Goal: Obtain resource: Obtain resource

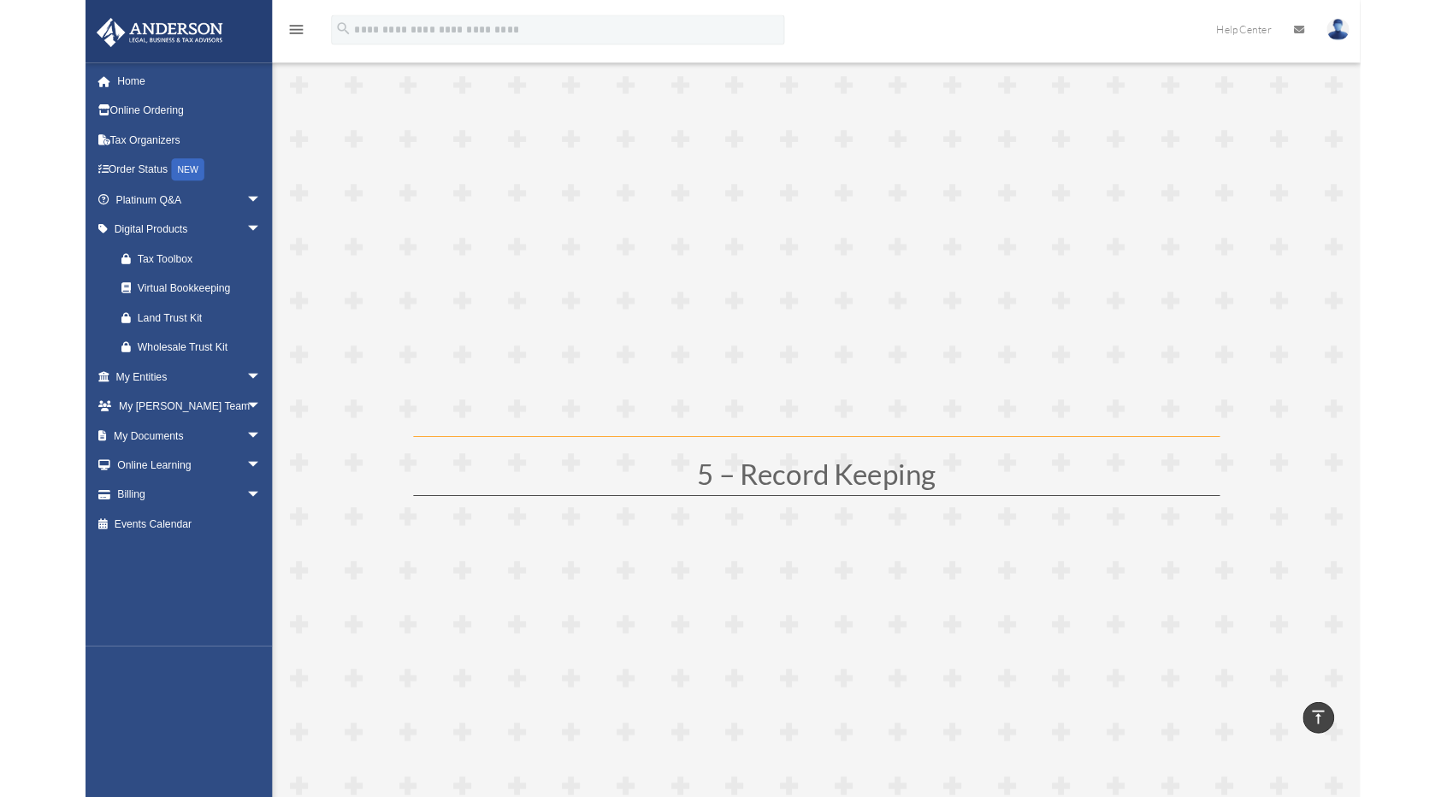
scroll to position [2261, 0]
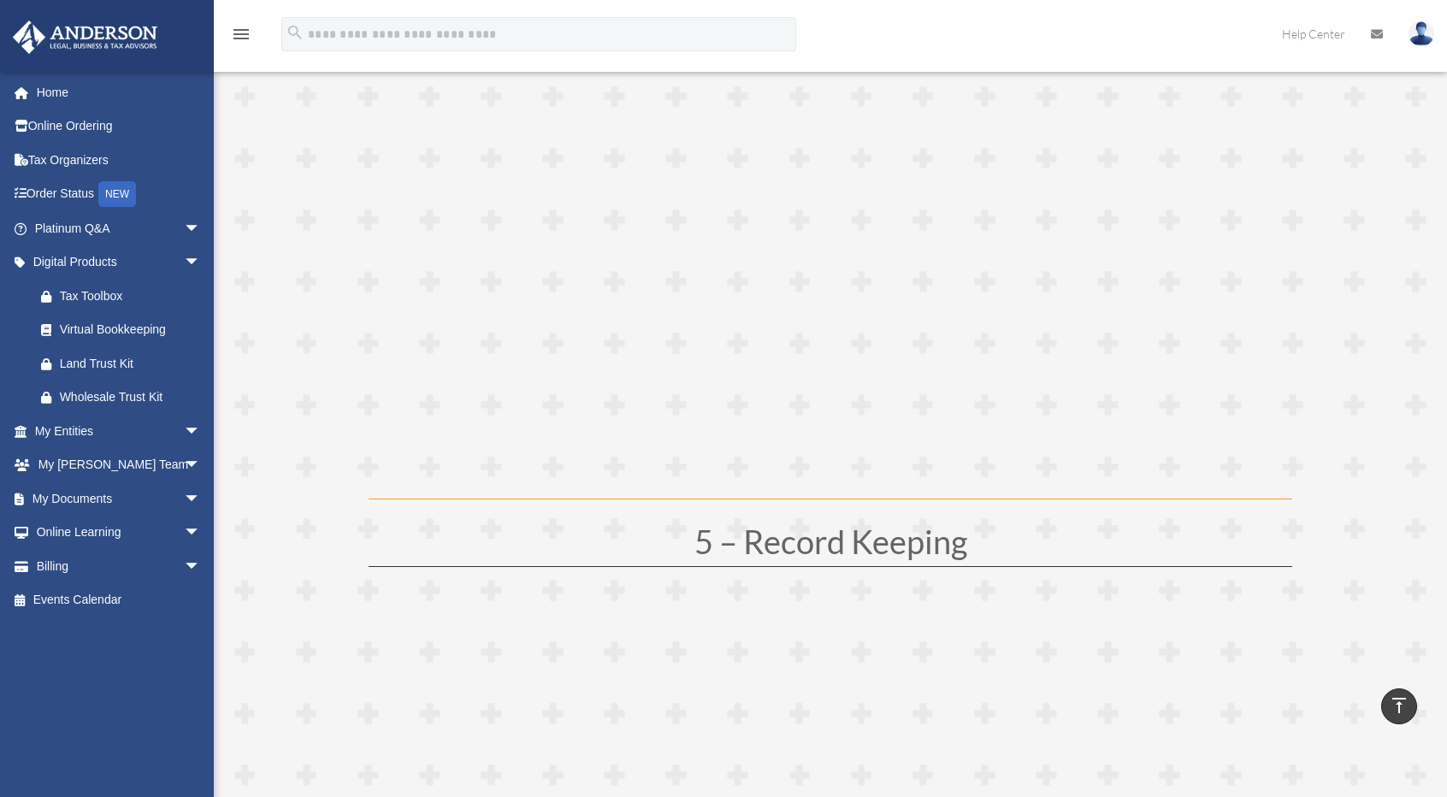
click at [1433, 408] on span at bounding box center [830, 652] width 1233 height 5369
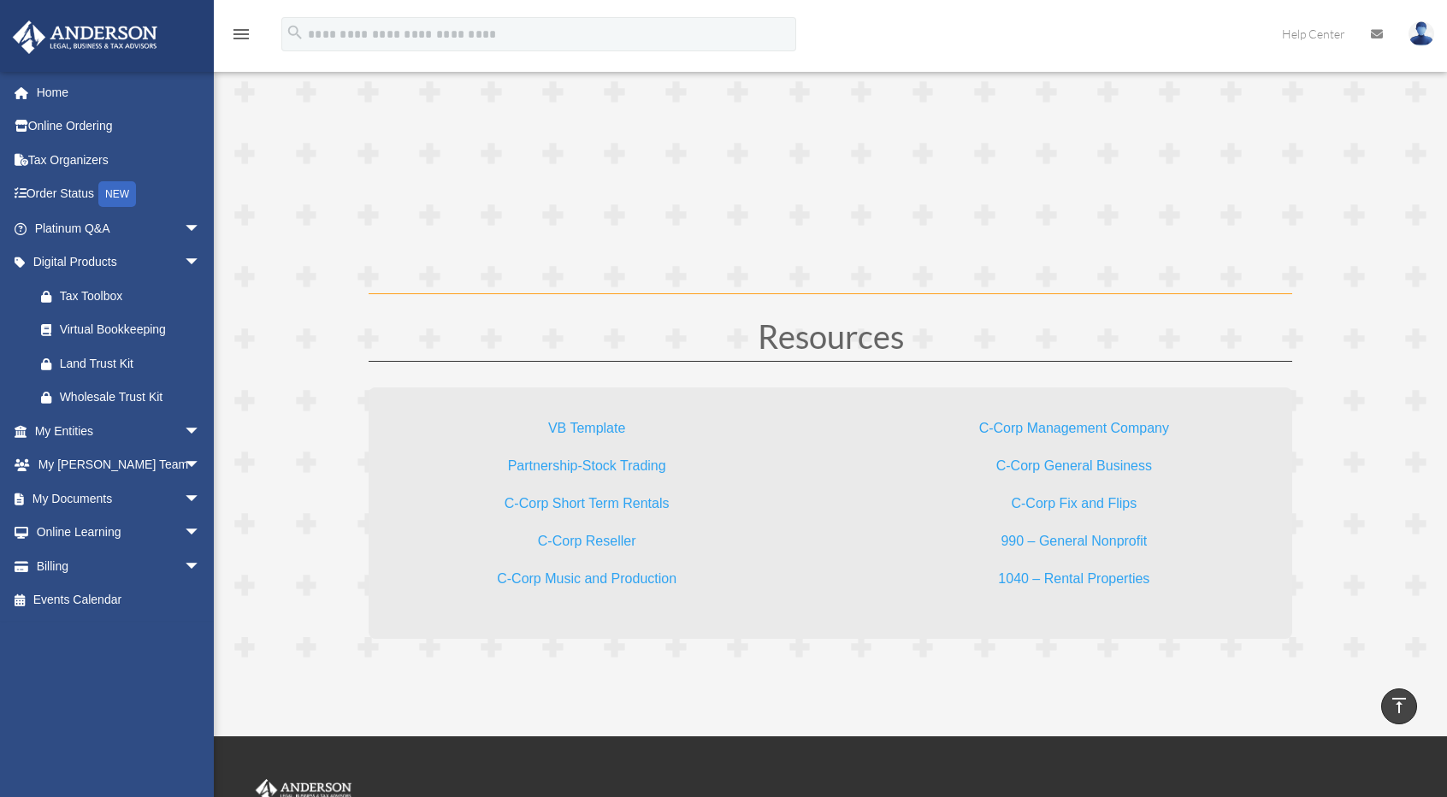
scroll to position [4968, 0]
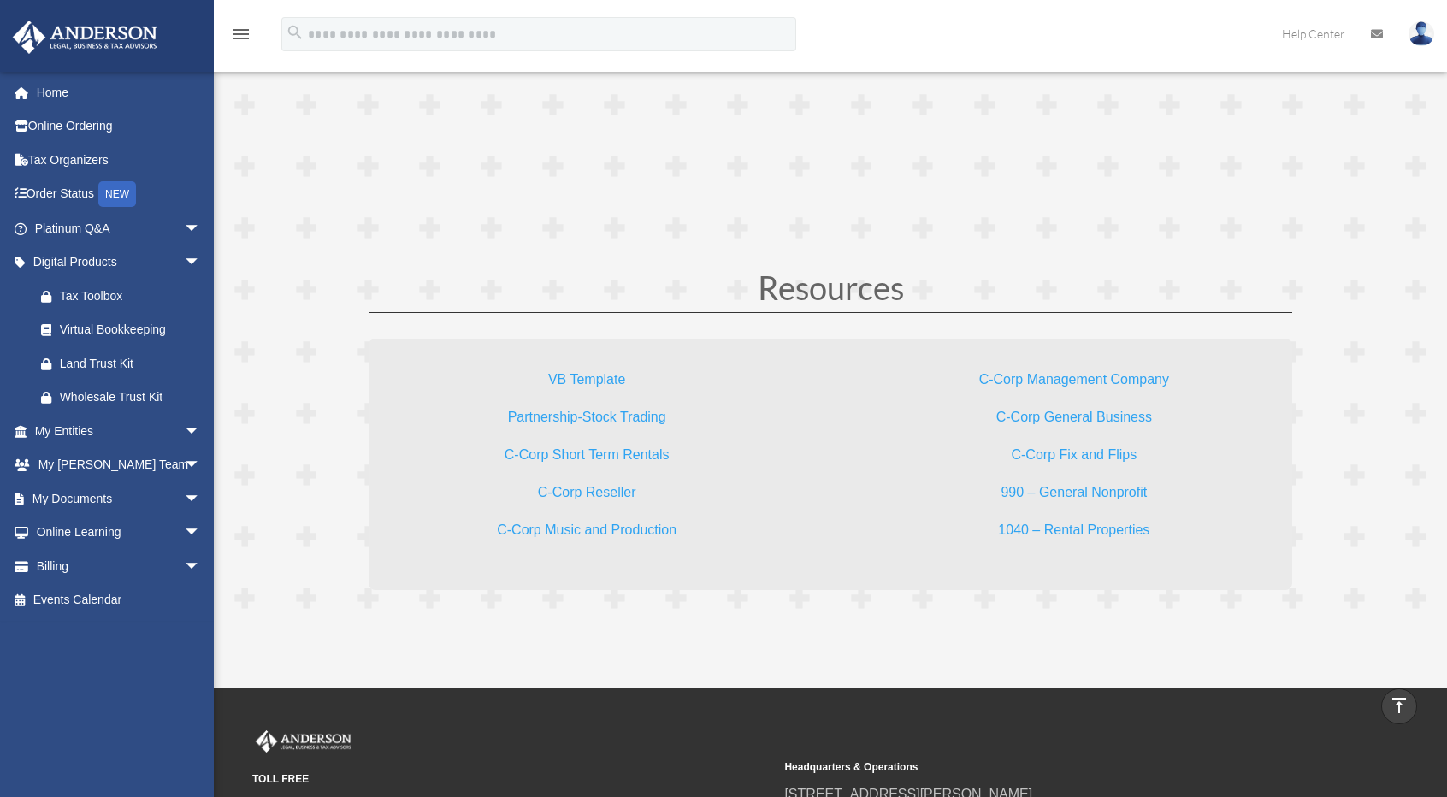
click at [588, 375] on link "VB Template" at bounding box center [586, 383] width 77 height 23
click at [1055, 528] on link "1040 – Rental Properties" at bounding box center [1073, 533] width 151 height 23
click at [616, 447] on link "C-Corp Short Term Rentals" at bounding box center [586, 458] width 165 height 23
click at [161, 495] on link "My Documents arrow_drop_down" at bounding box center [119, 498] width 215 height 34
click at [184, 498] on span "arrow_drop_down" at bounding box center [201, 498] width 34 height 35
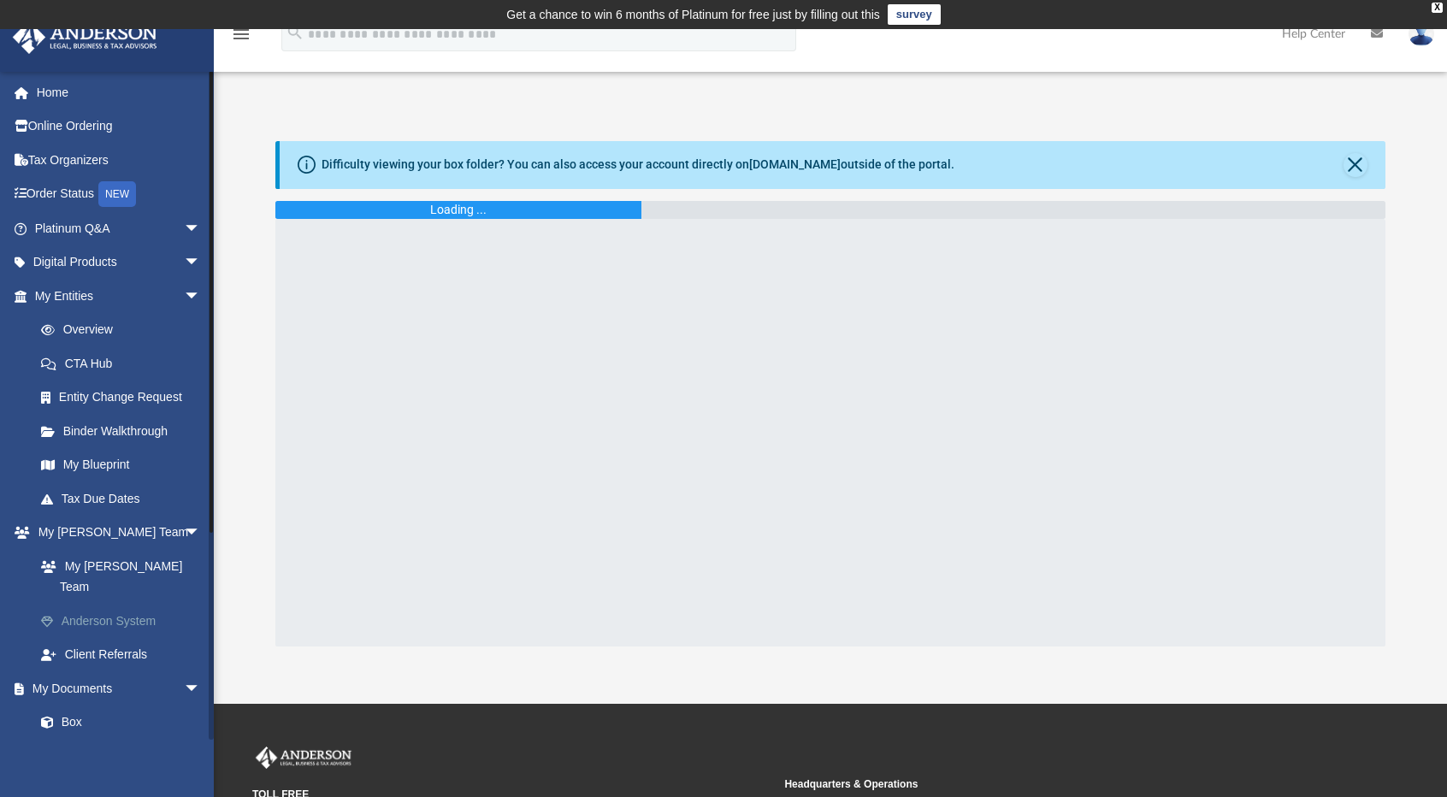
click at [155, 604] on link "Anderson System" at bounding box center [125, 621] width 203 height 34
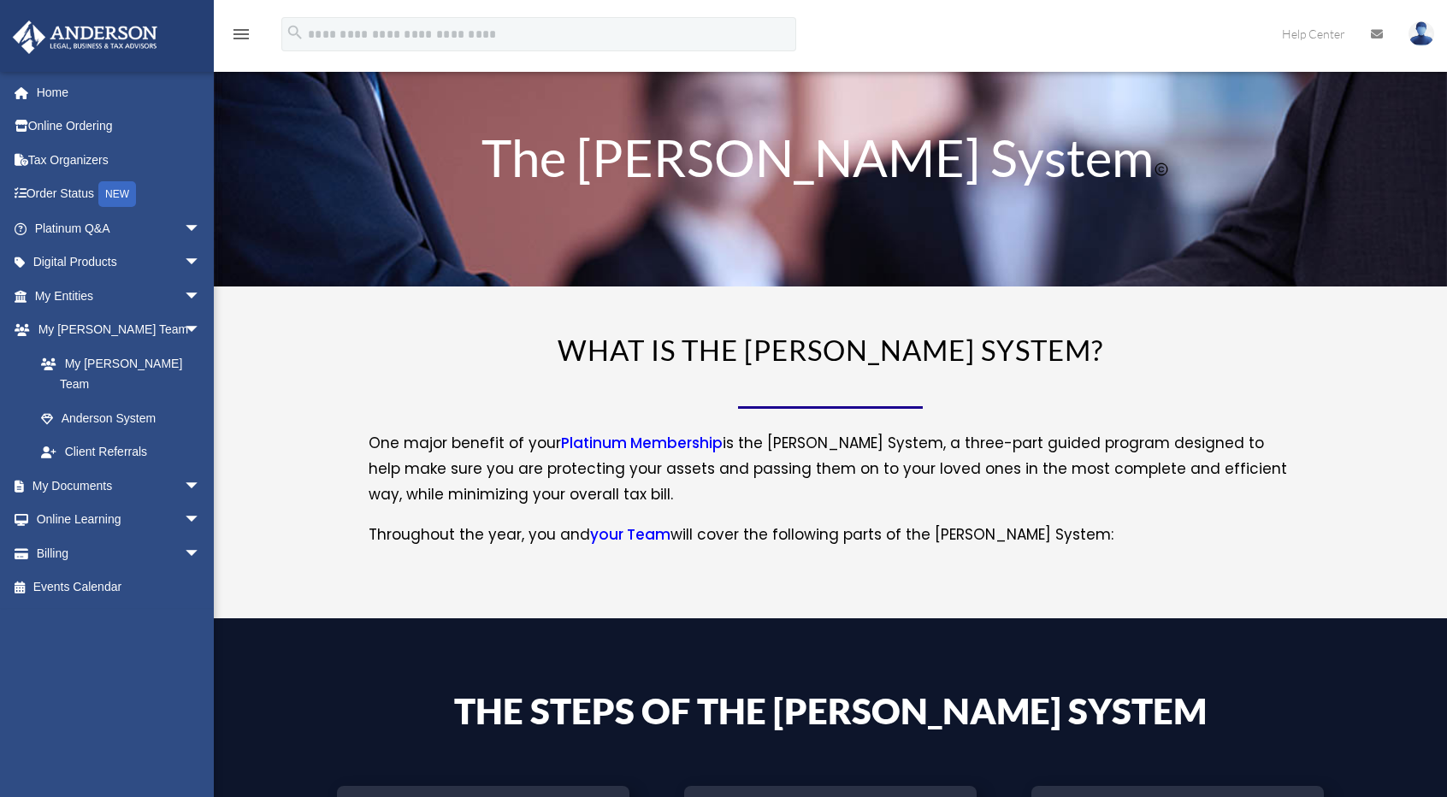
click at [153, 599] on div "chrysalispropertygroup@gmail.com Sign Out chrysalispropertygroup@gmail.com Home…" at bounding box center [113, 405] width 227 height 669
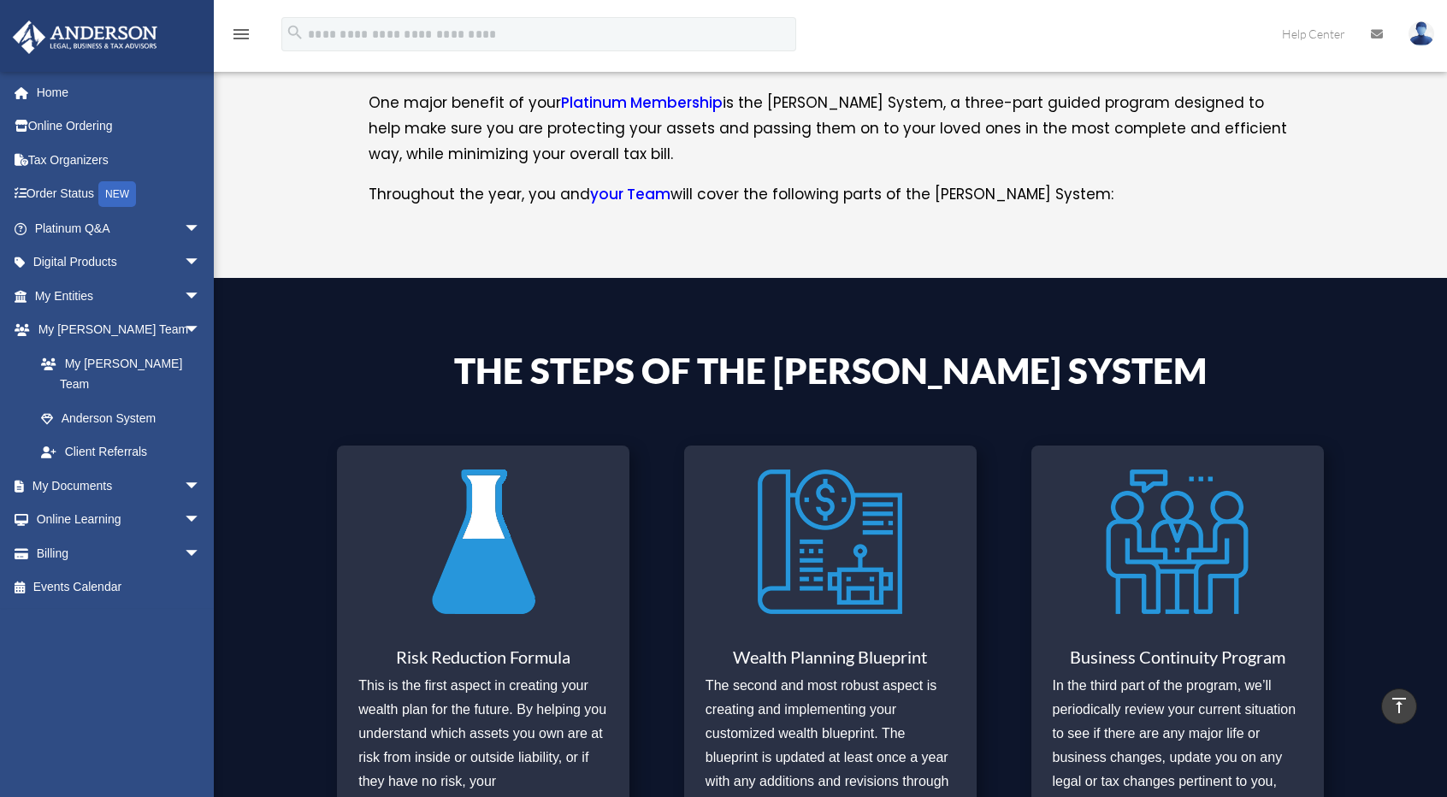
scroll to position [311, 0]
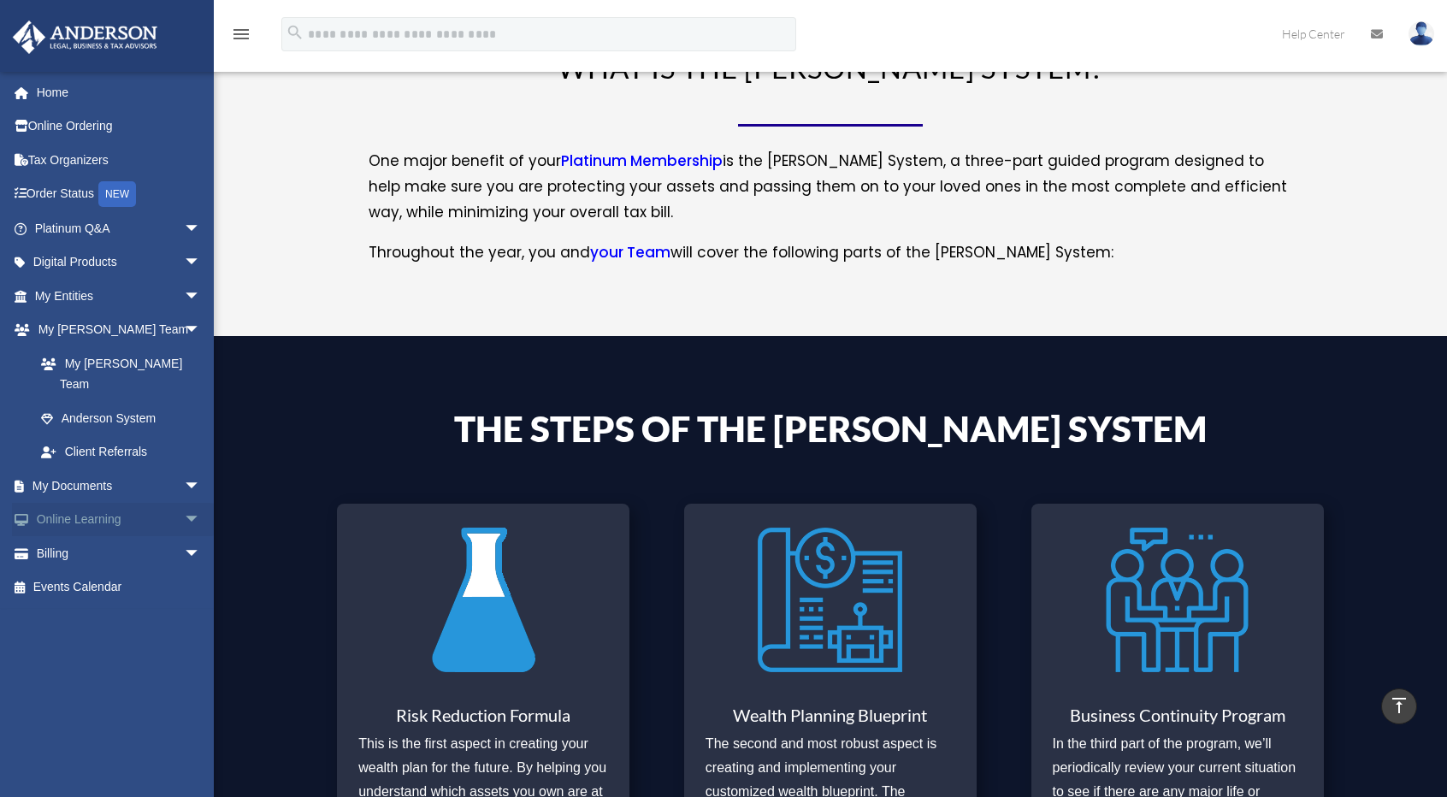
click at [185, 503] on span "arrow_drop_down" at bounding box center [201, 520] width 34 height 35
click at [111, 604] on link "Resources" at bounding box center [125, 621] width 203 height 34
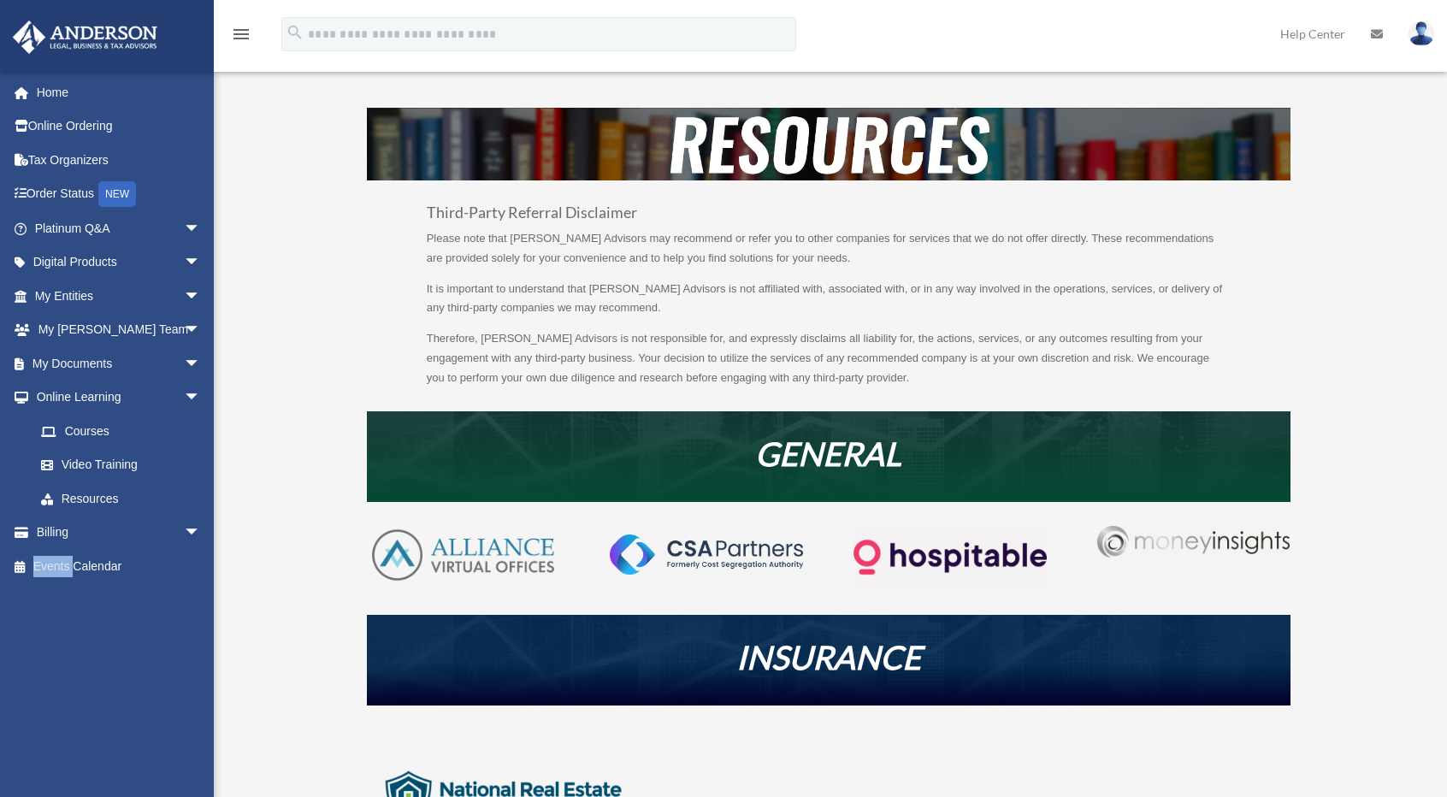
click at [104, 597] on div "chrysalispropertygroup@gmail.com Sign Out chrysalispropertygroup@gmail.com Home…" at bounding box center [113, 405] width 227 height 669
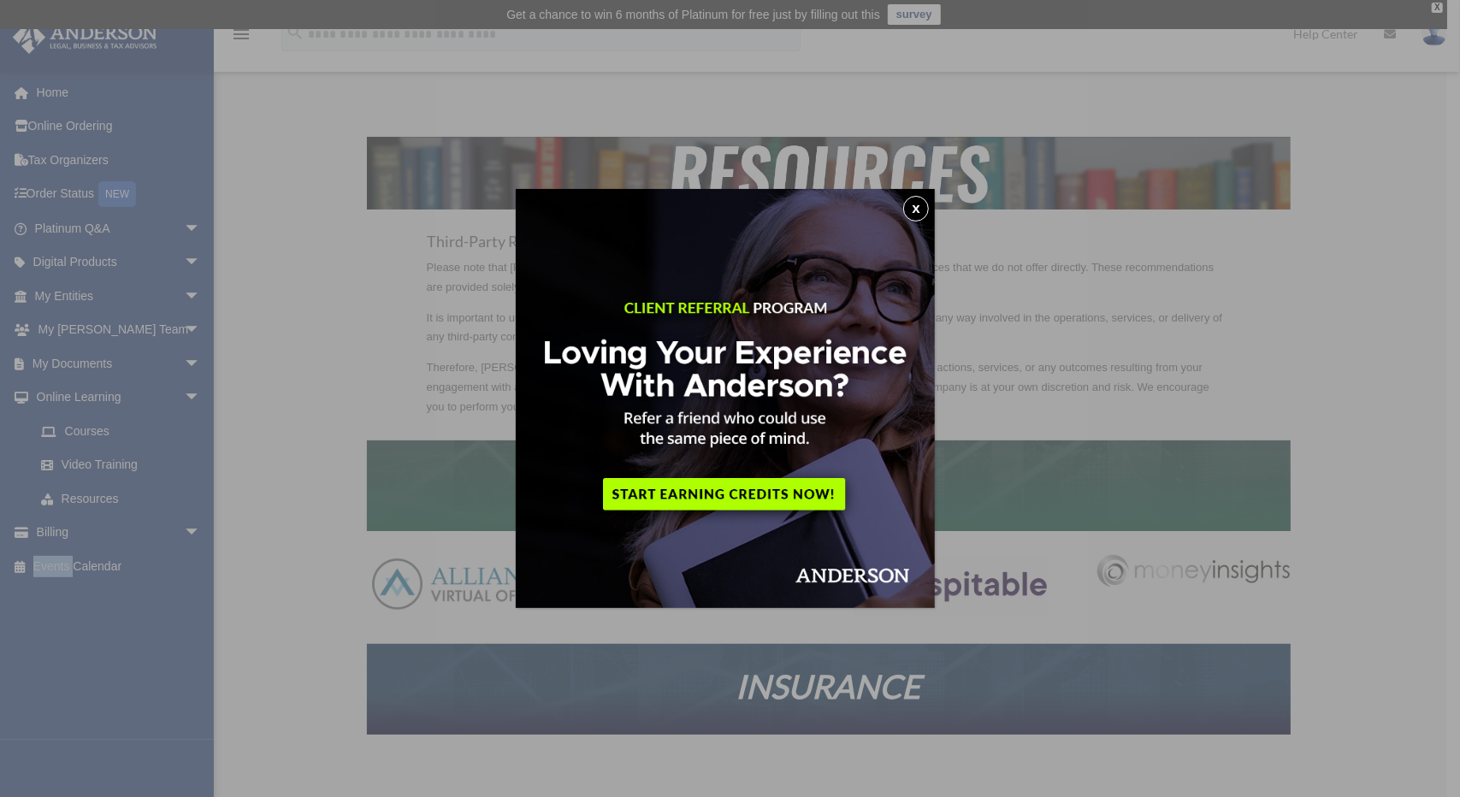
click at [929, 208] on button "x" at bounding box center [916, 209] width 26 height 26
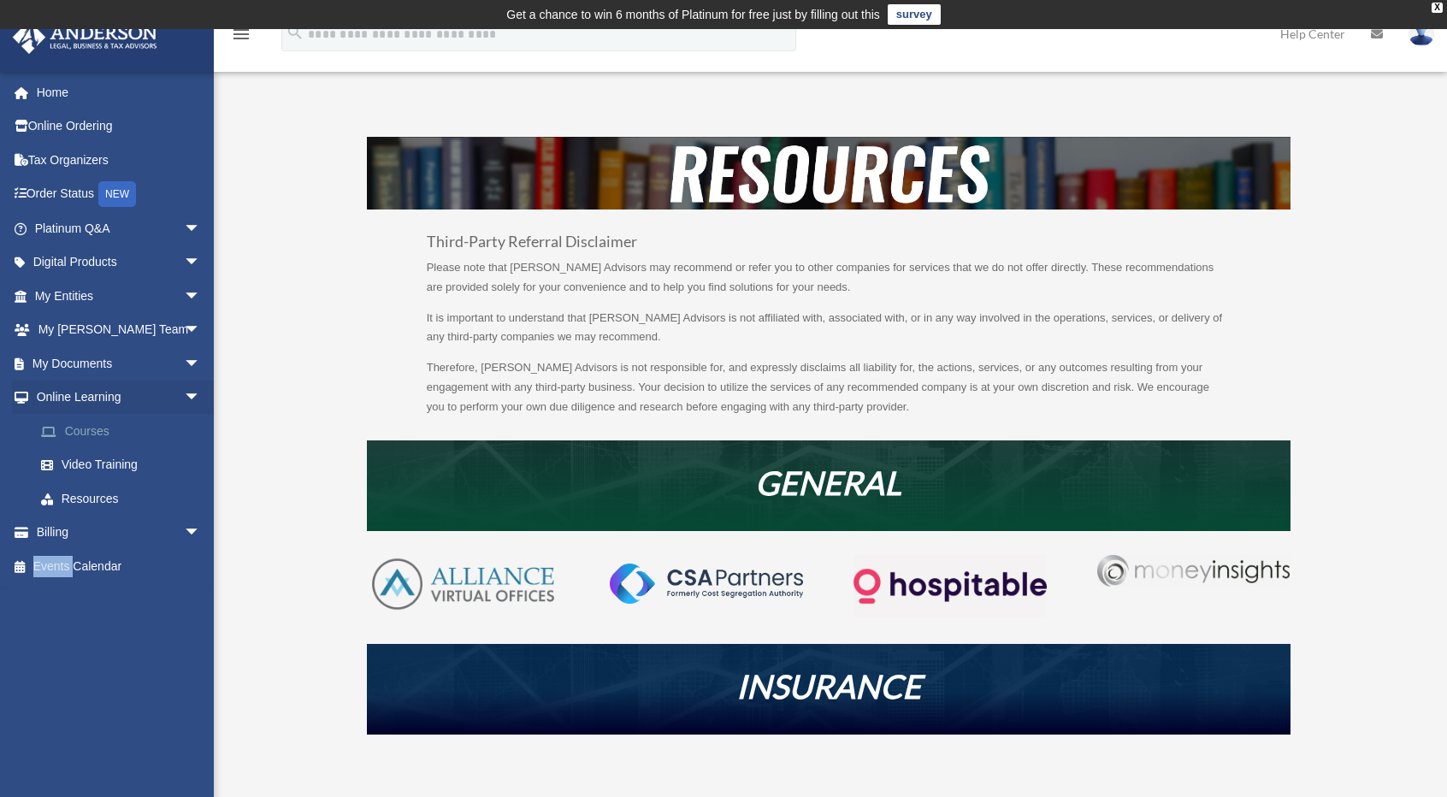
click at [97, 433] on link "Courses" at bounding box center [125, 431] width 203 height 34
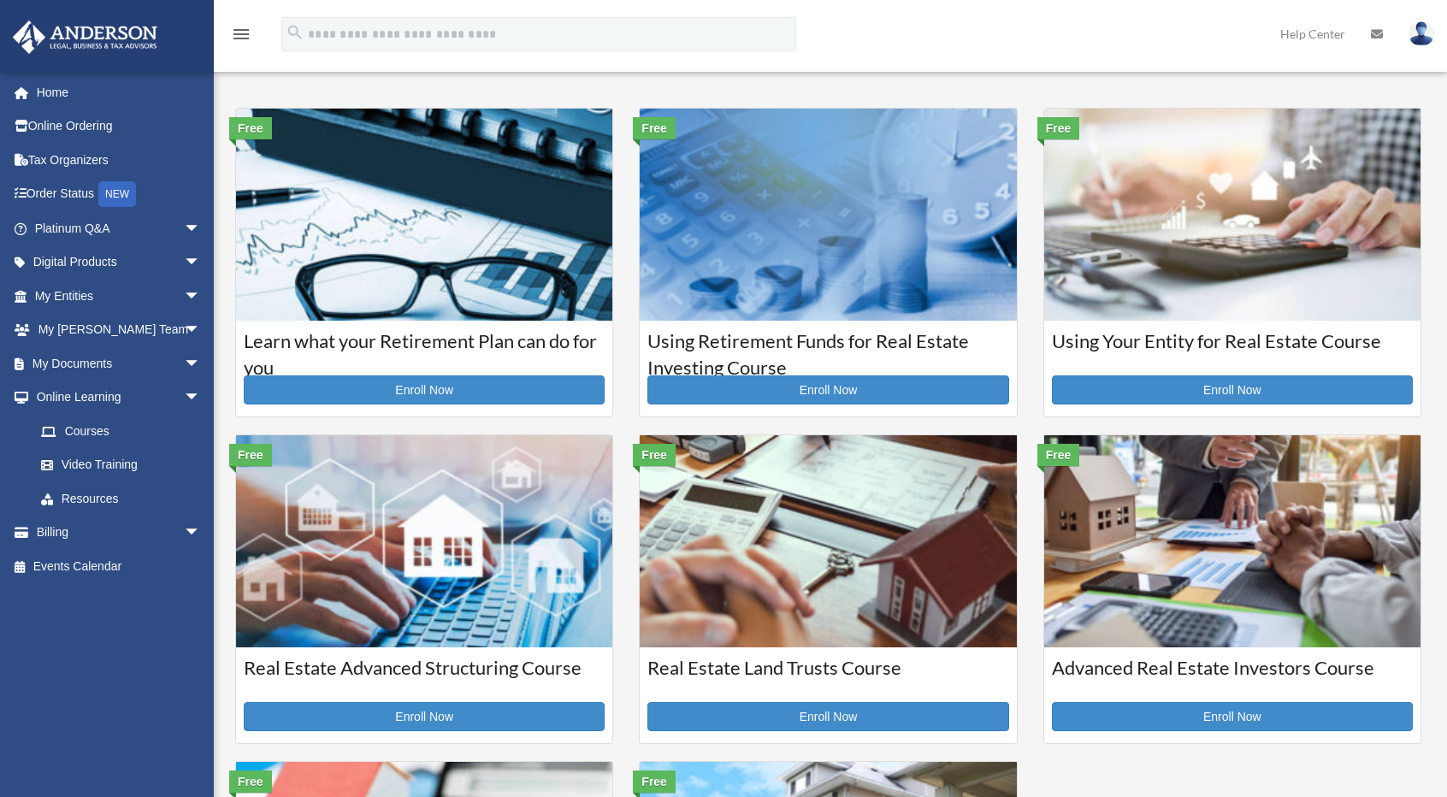
click at [97, 433] on link "Courses" at bounding box center [121, 431] width 194 height 34
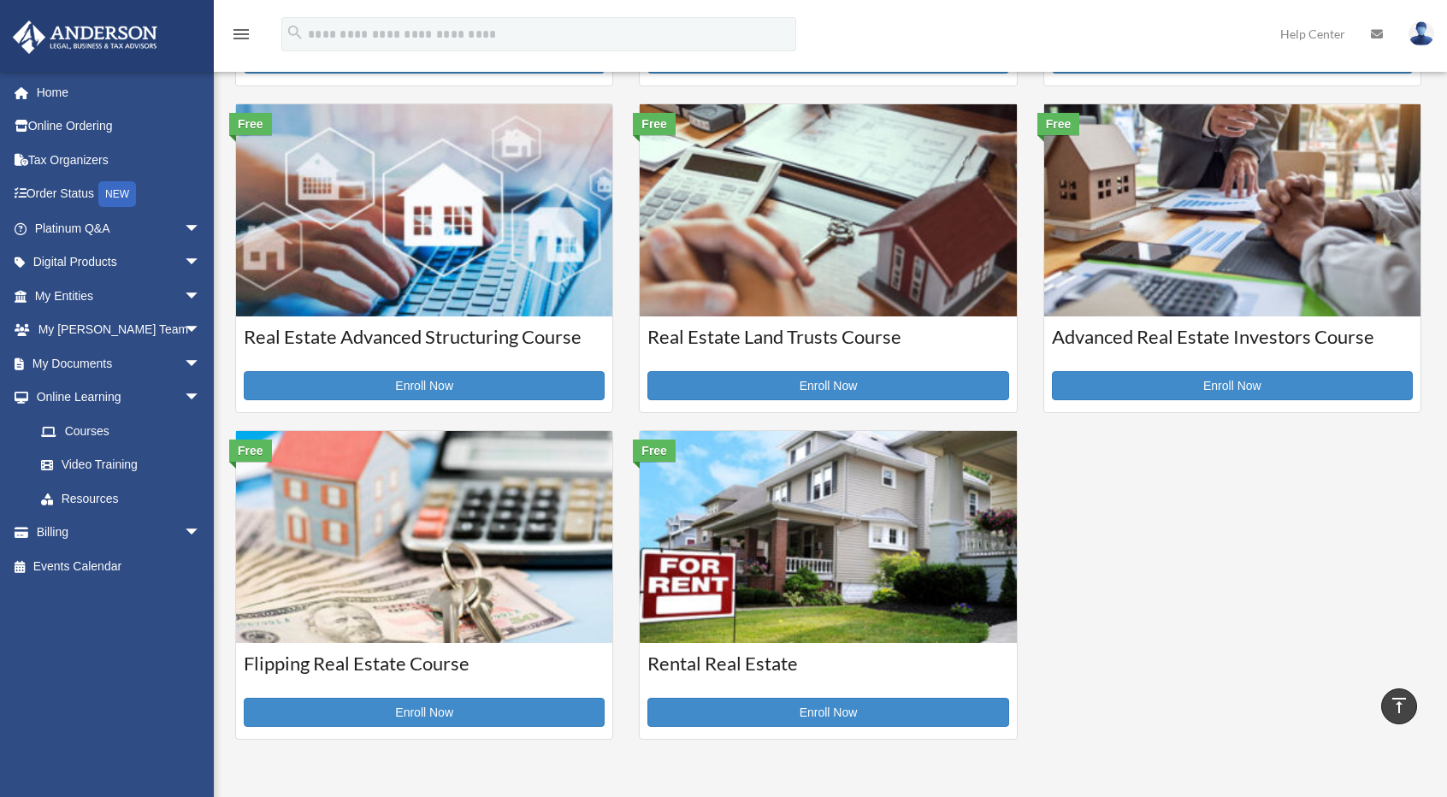
scroll to position [363, 0]
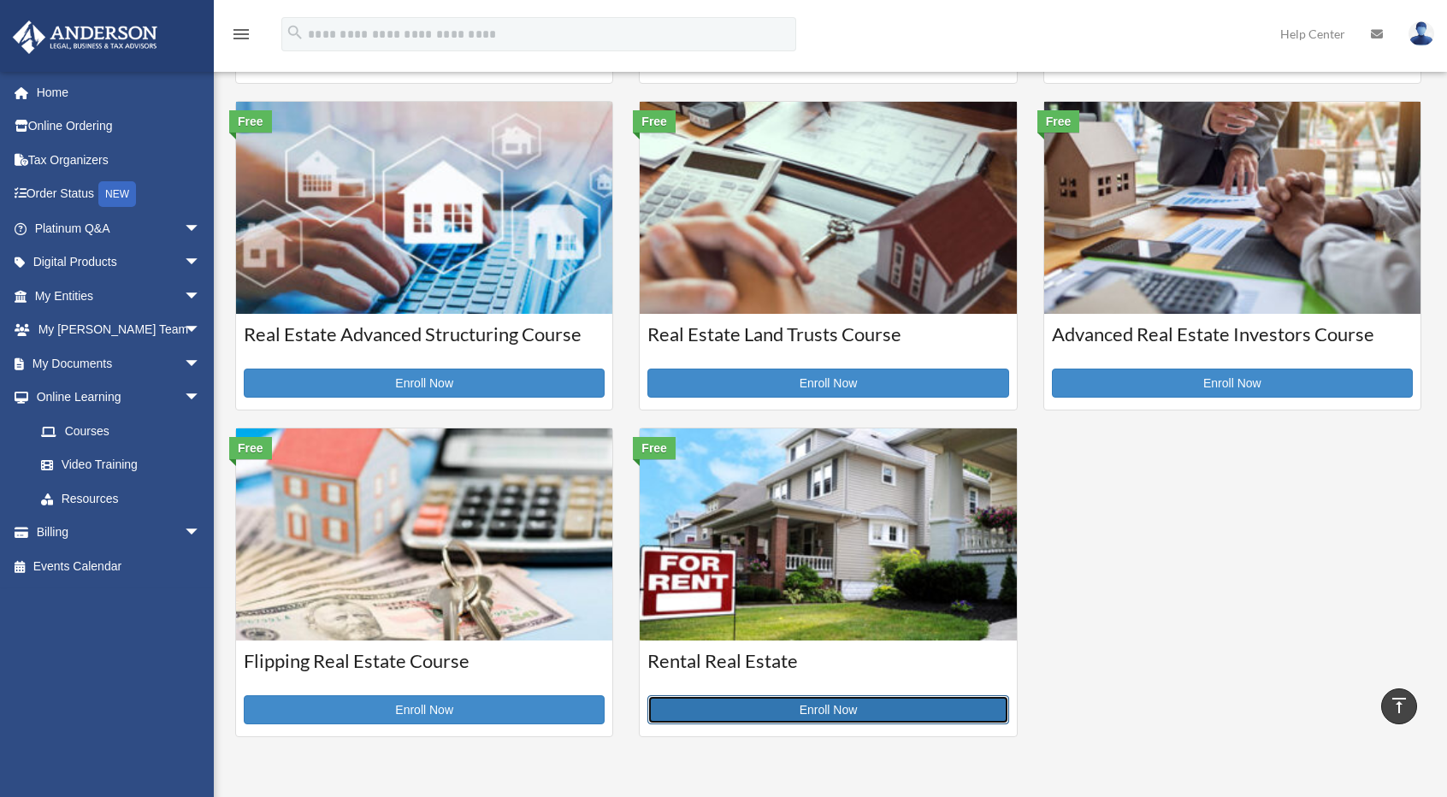
click at [805, 712] on link "Enroll Now" at bounding box center [827, 709] width 361 height 29
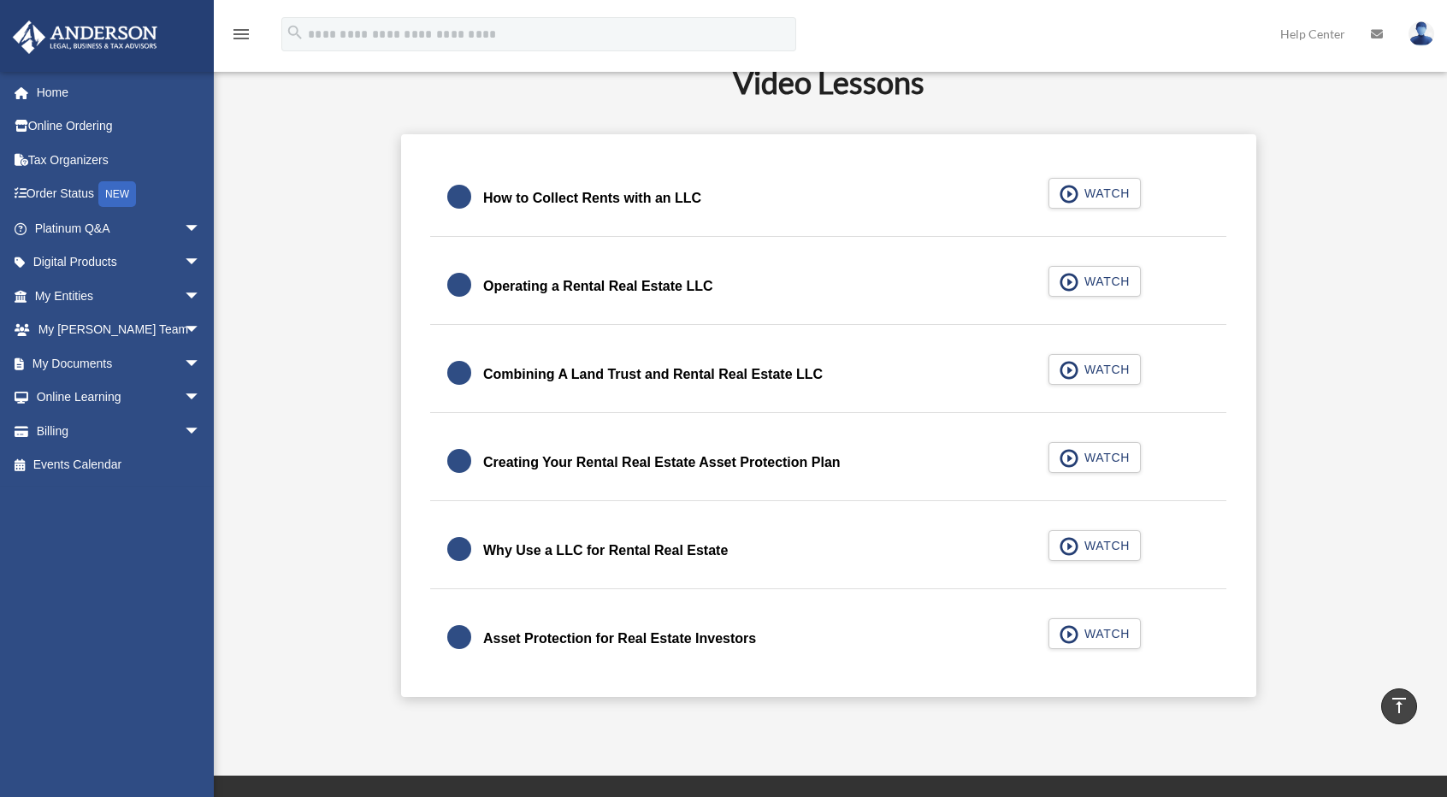
scroll to position [516, 0]
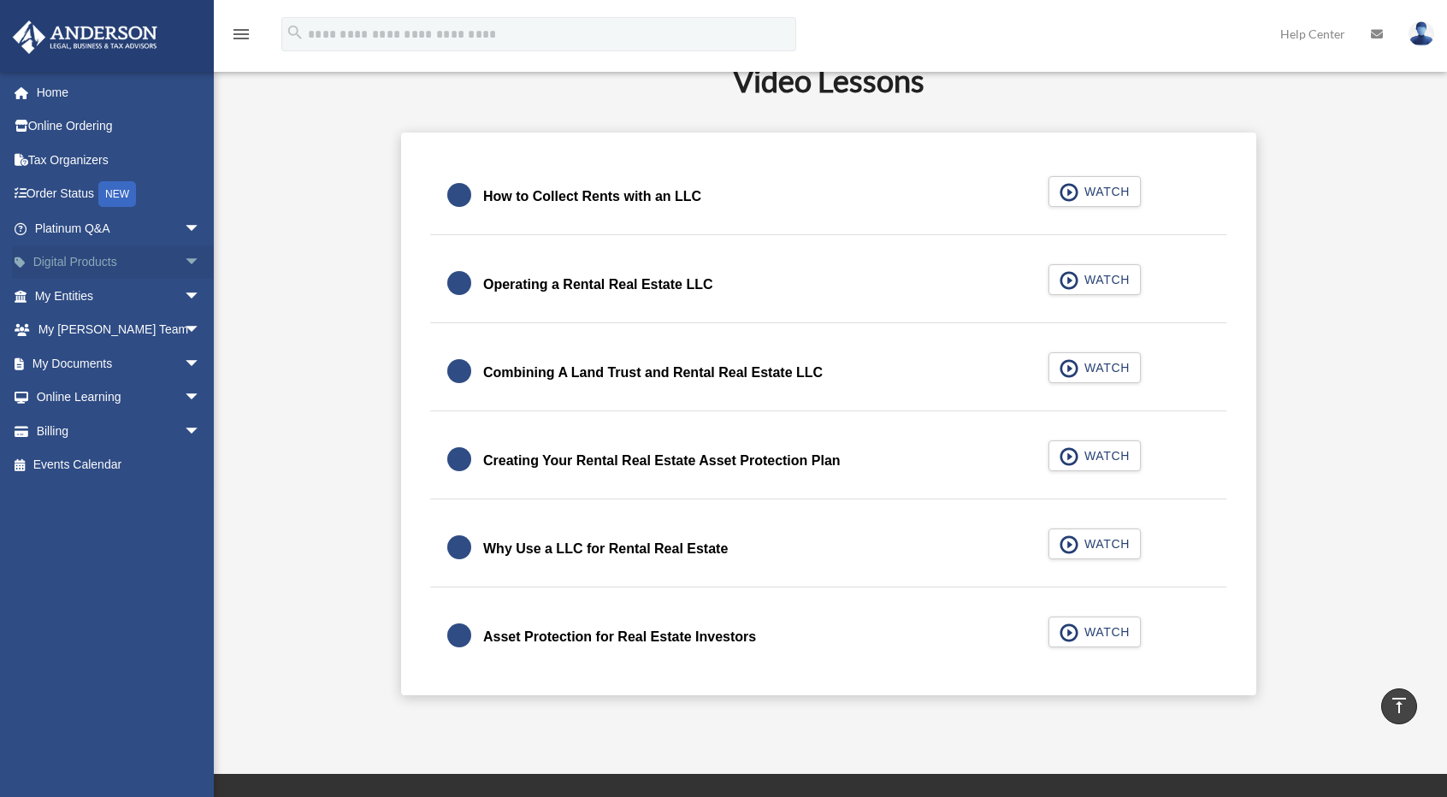
click at [184, 259] on span "arrow_drop_down" at bounding box center [201, 262] width 34 height 35
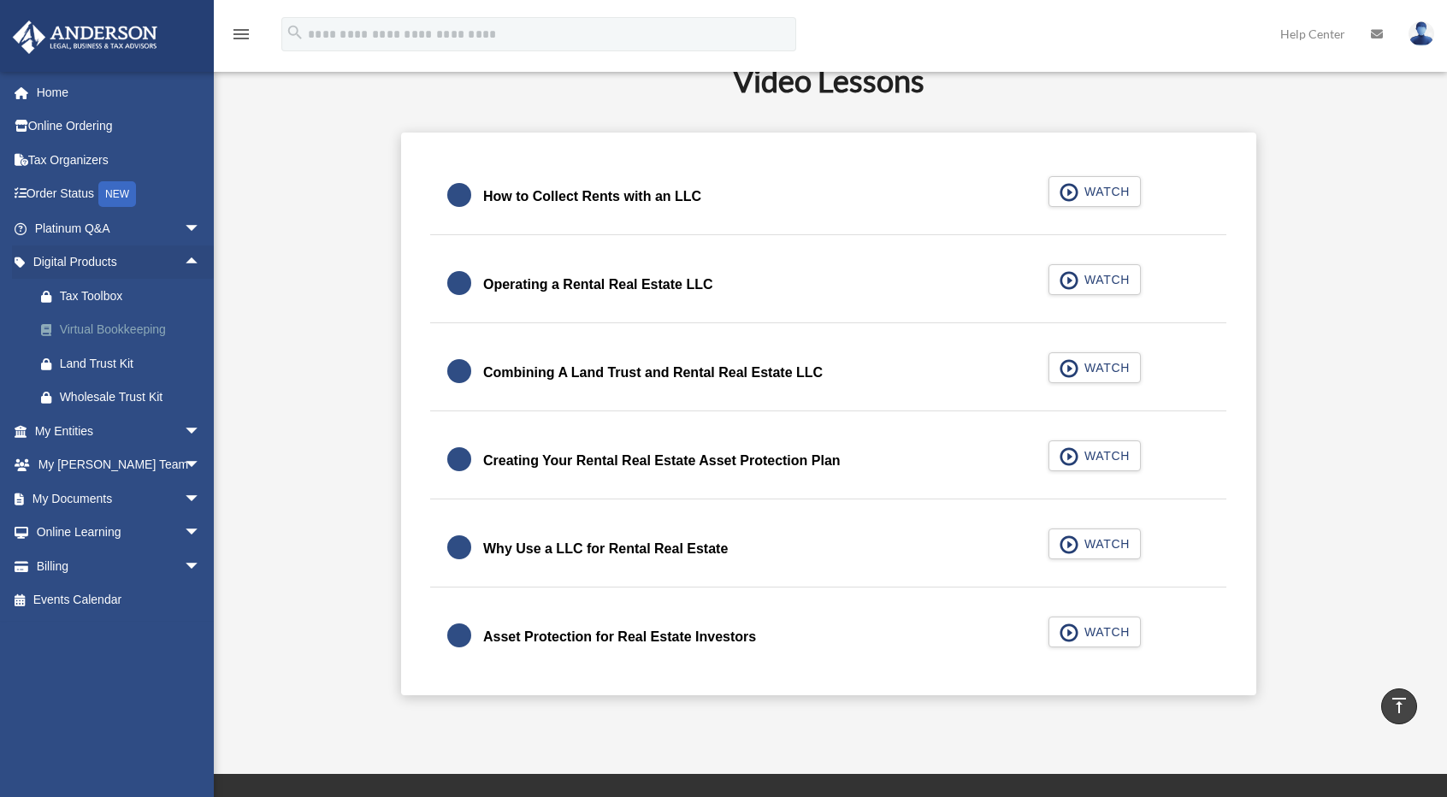
click at [121, 331] on div "Virtual Bookkeeping" at bounding box center [132, 329] width 145 height 21
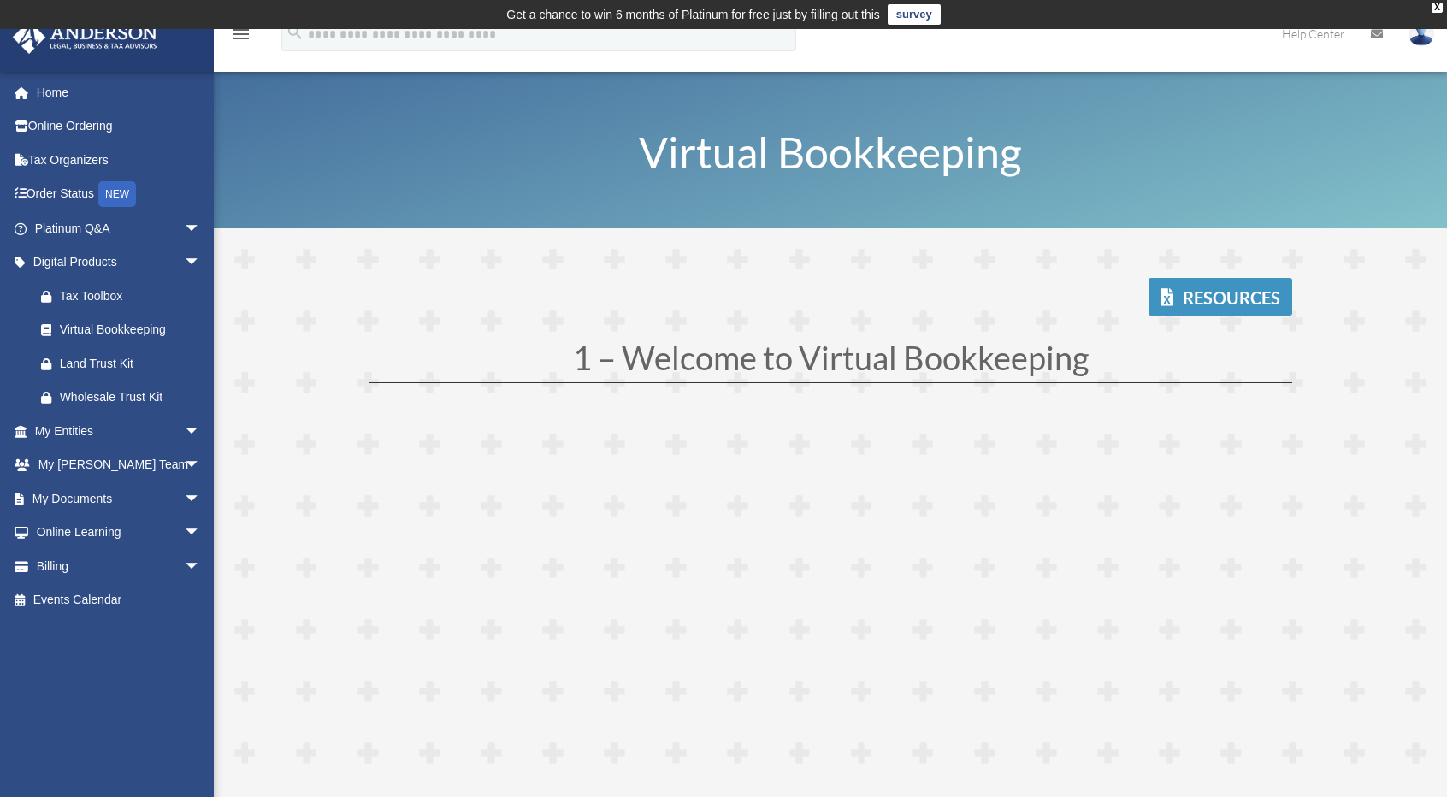
click at [1231, 292] on link "Resources" at bounding box center [1220, 297] width 144 height 38
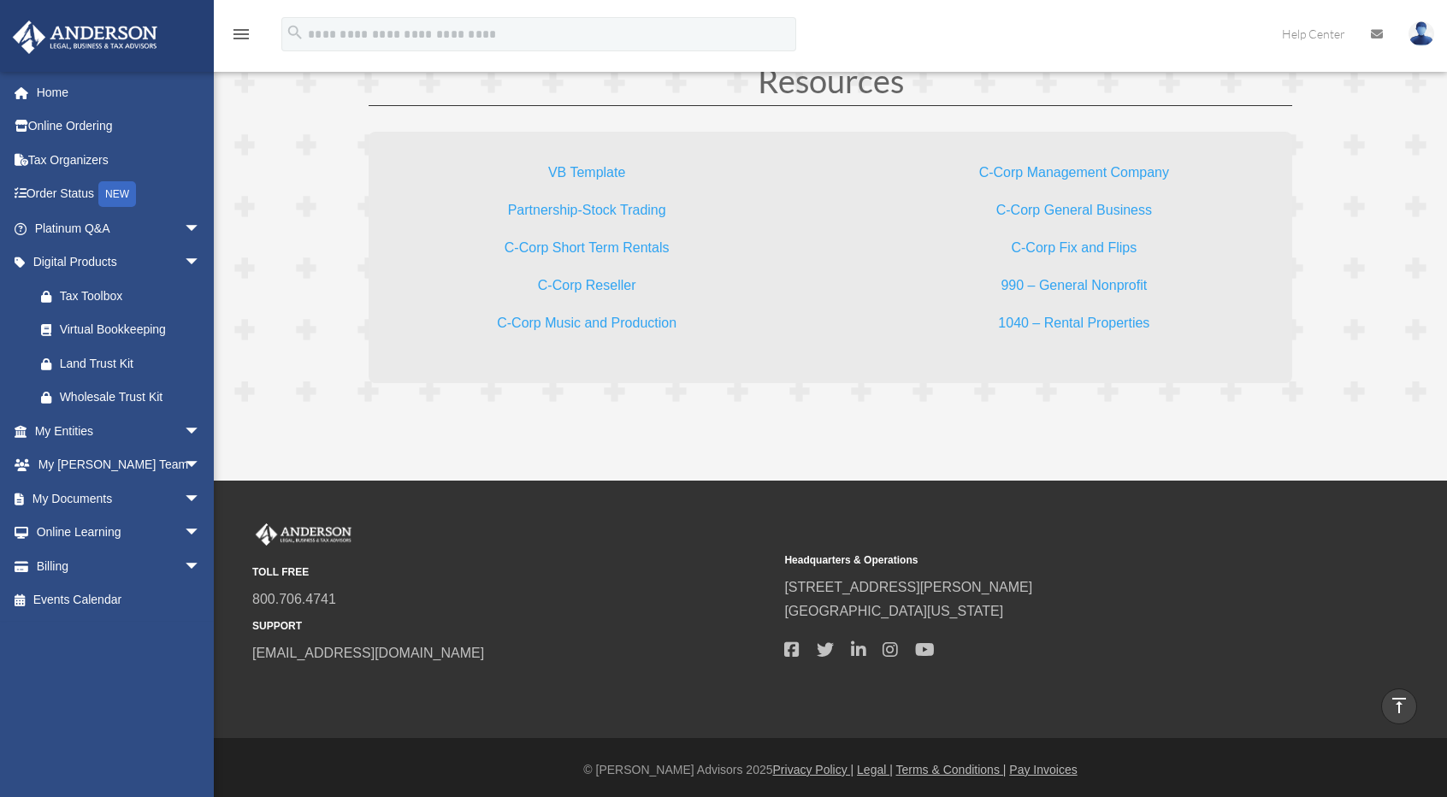
click at [617, 165] on link "VB Template" at bounding box center [586, 176] width 77 height 23
